Goal: Check status: Check status

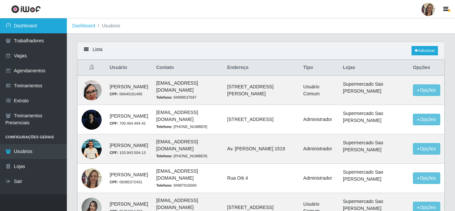
click at [29, 26] on link "Dashboard" at bounding box center [33, 25] width 67 height 15
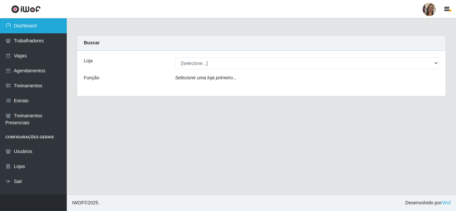
click at [40, 27] on link "Dashboard" at bounding box center [33, 25] width 67 height 15
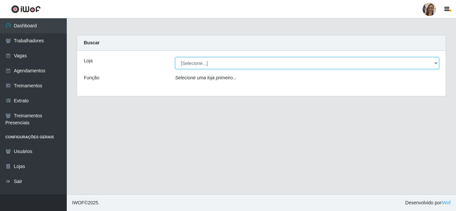
click at [434, 64] on select "[Selecione...] Supermercado Sao Francisco - Amarante" at bounding box center [307, 63] width 264 height 12
select select "383"
click at [175, 57] on select "[Selecione...] Supermercado Sao Francisco - Amarante" at bounding box center [307, 63] width 264 height 12
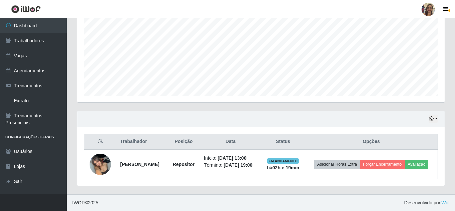
scroll to position [148, 0]
click at [436, 115] on button "button" at bounding box center [432, 119] width 9 height 8
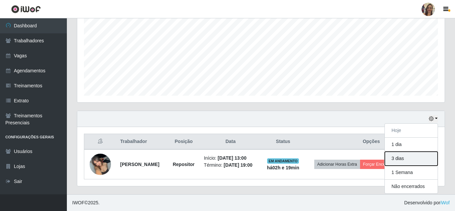
click at [408, 157] on button "3 dias" at bounding box center [410, 159] width 53 height 14
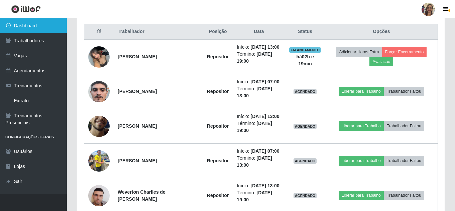
scroll to position [215, 0]
